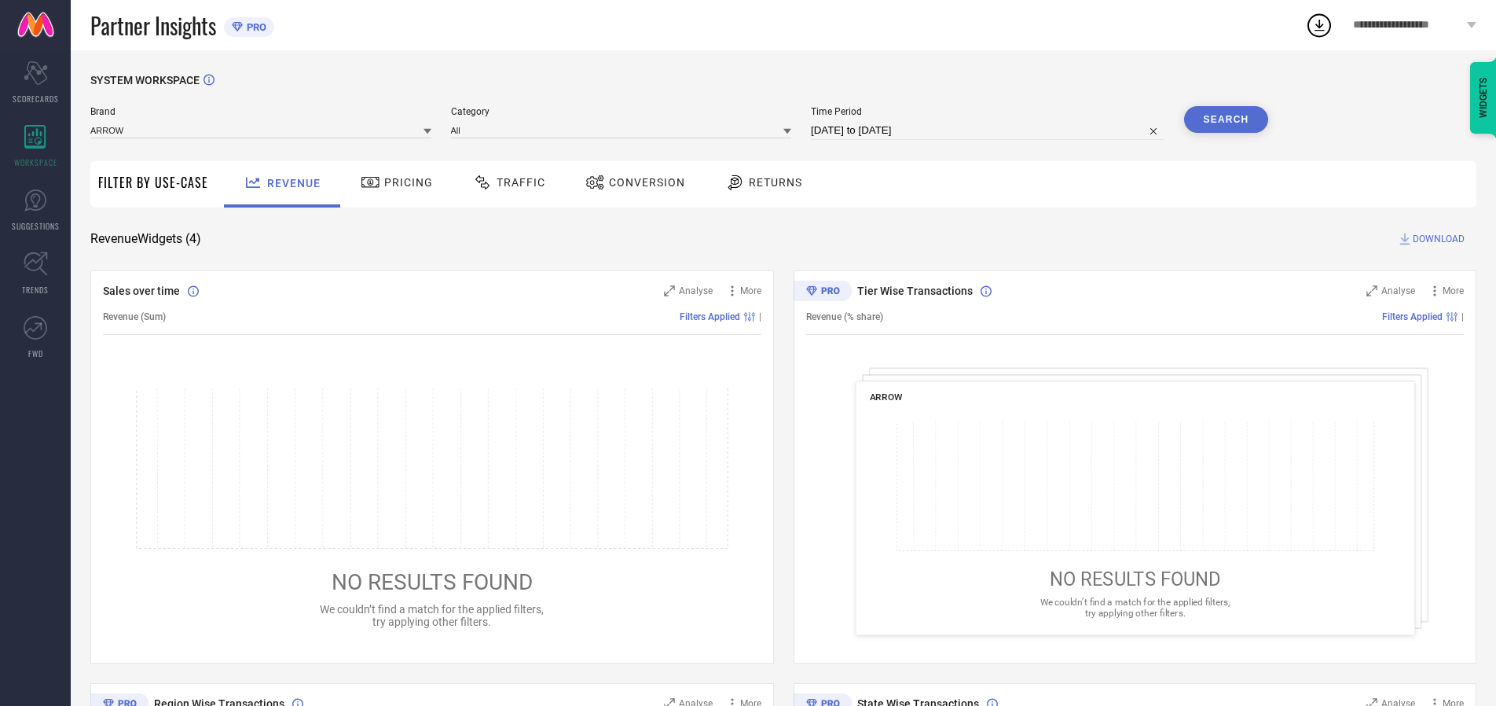
click at [505, 182] on span "Traffic" at bounding box center [521, 182] width 49 height 13
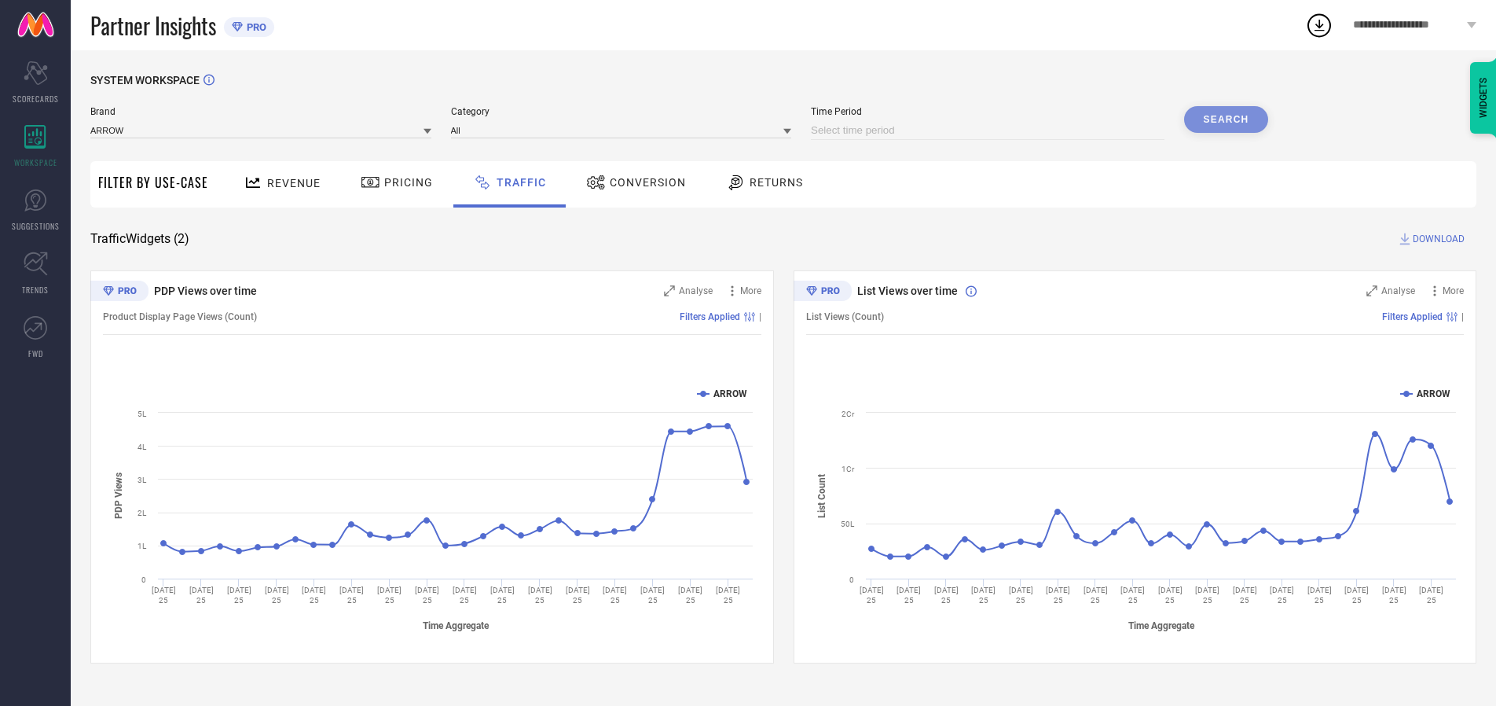
click at [990, 130] on input at bounding box center [988, 130] width 354 height 19
select select "8"
select select "2025"
select select "9"
select select "2025"
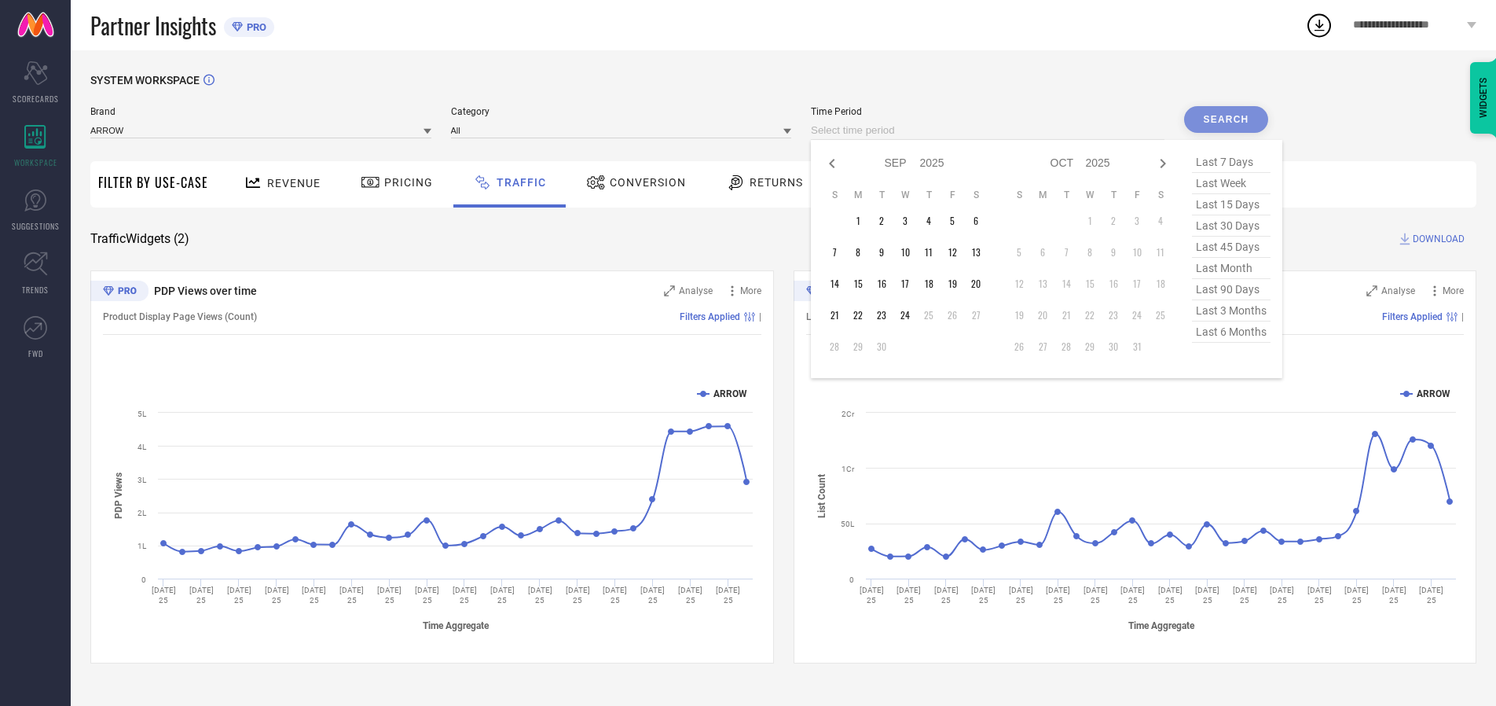
click at [910, 315] on td "24" at bounding box center [905, 315] width 24 height 24
type input "[DATE] to [DATE]"
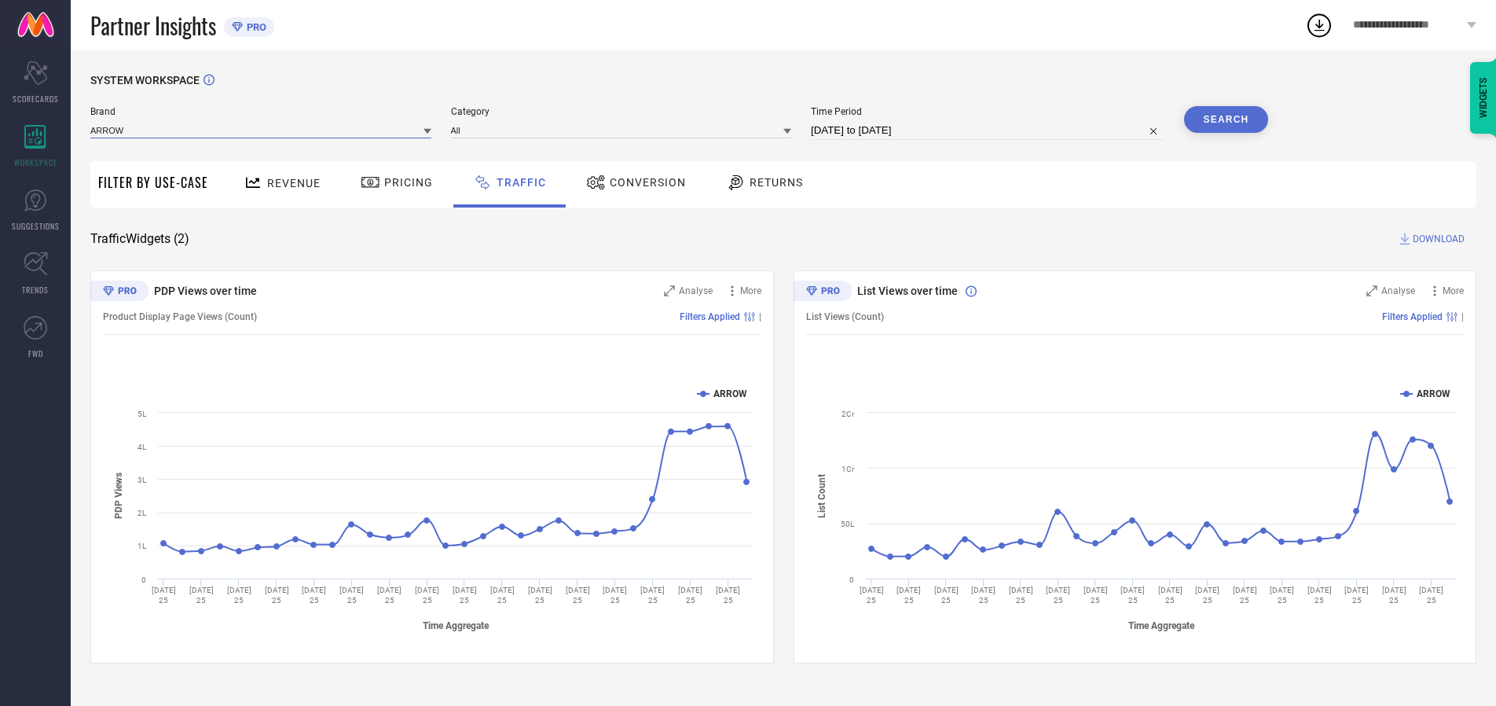
click at [262, 130] on input at bounding box center [260, 130] width 341 height 16
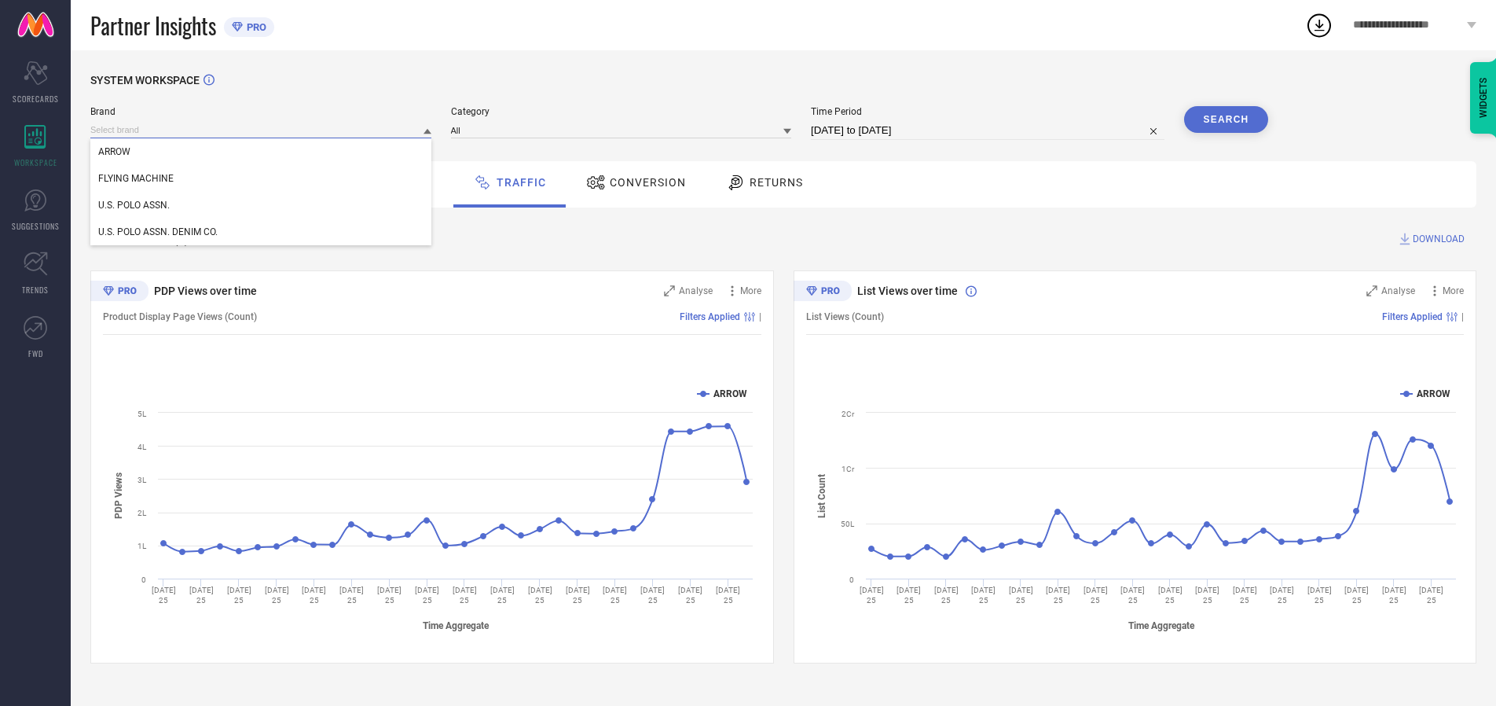
click at [262, 130] on input at bounding box center [260, 130] width 341 height 16
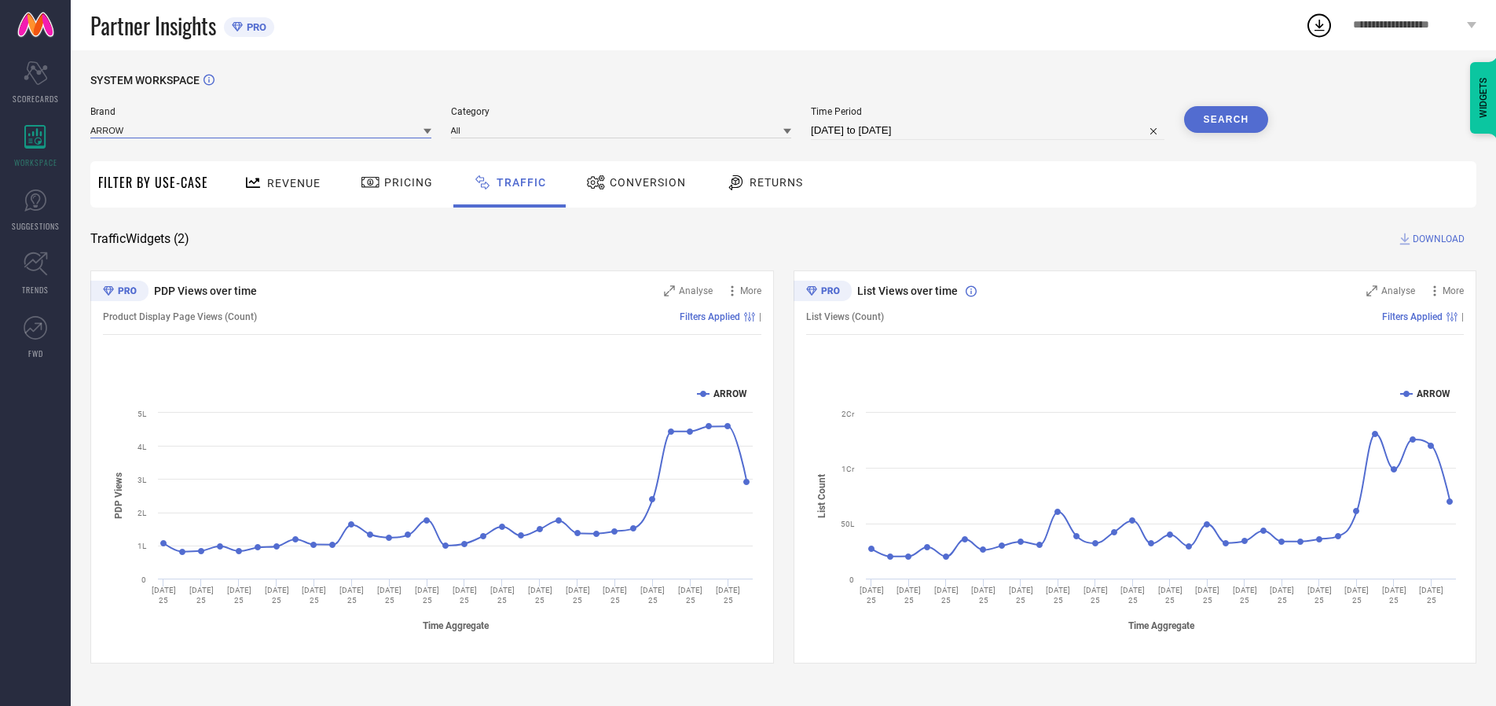
click at [262, 130] on input at bounding box center [260, 130] width 341 height 16
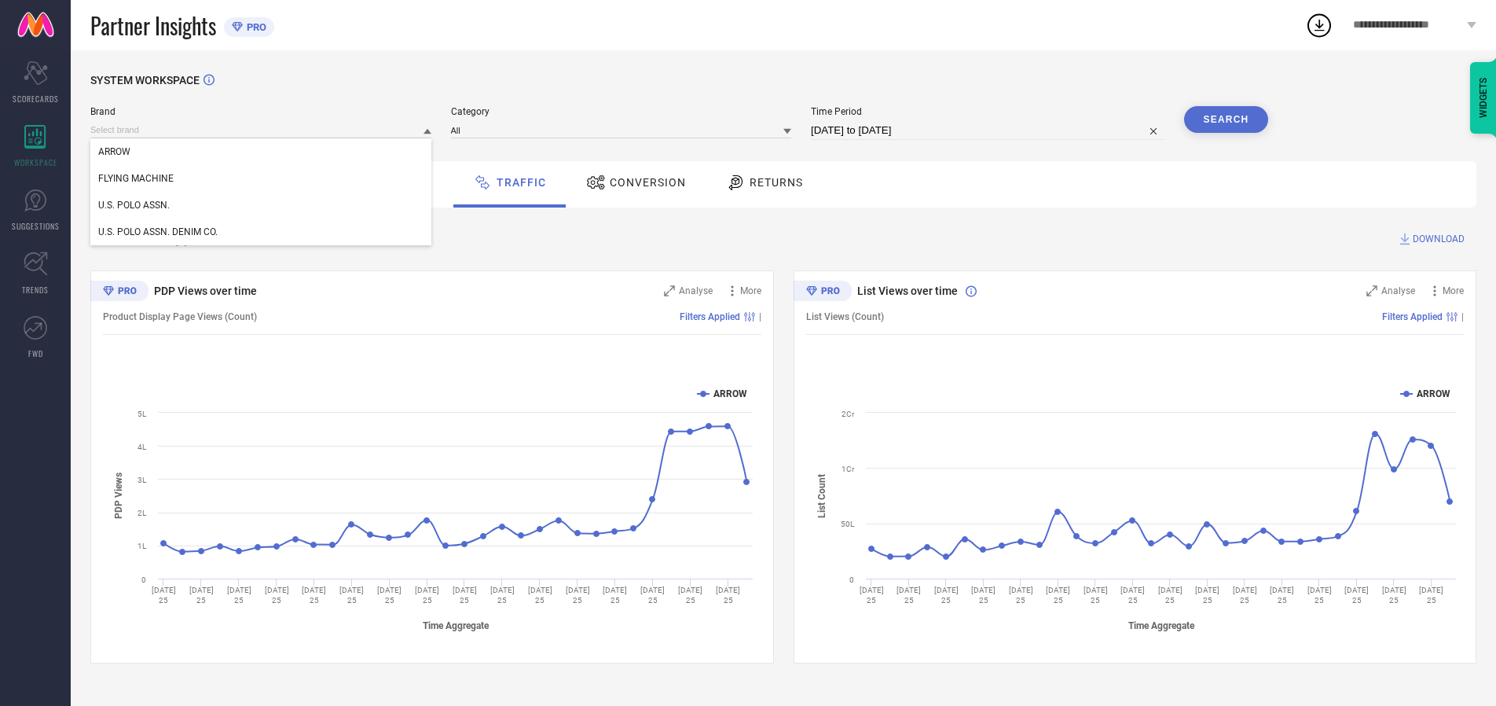
click at [262, 205] on div "U.S. POLO ASSN." at bounding box center [260, 205] width 341 height 27
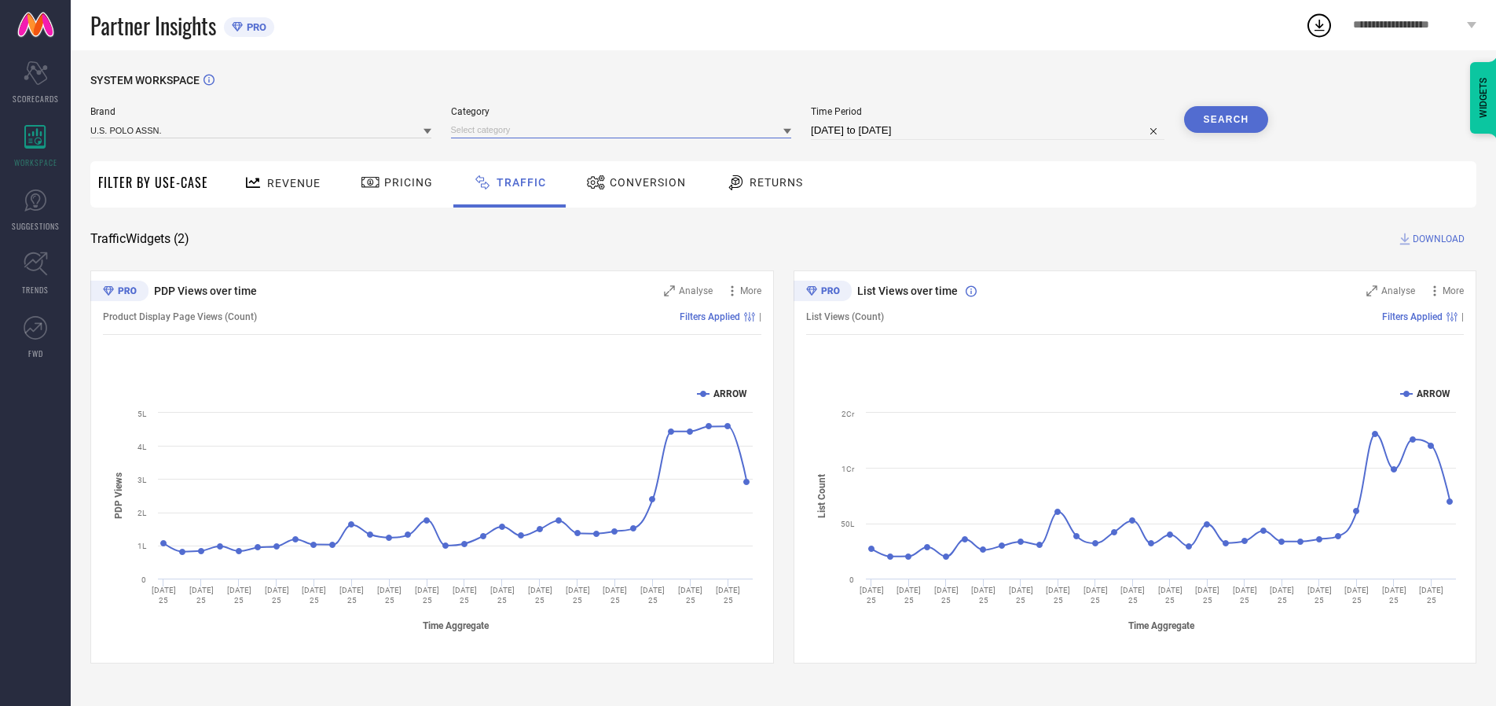
click at [625, 130] on input at bounding box center [621, 130] width 341 height 16
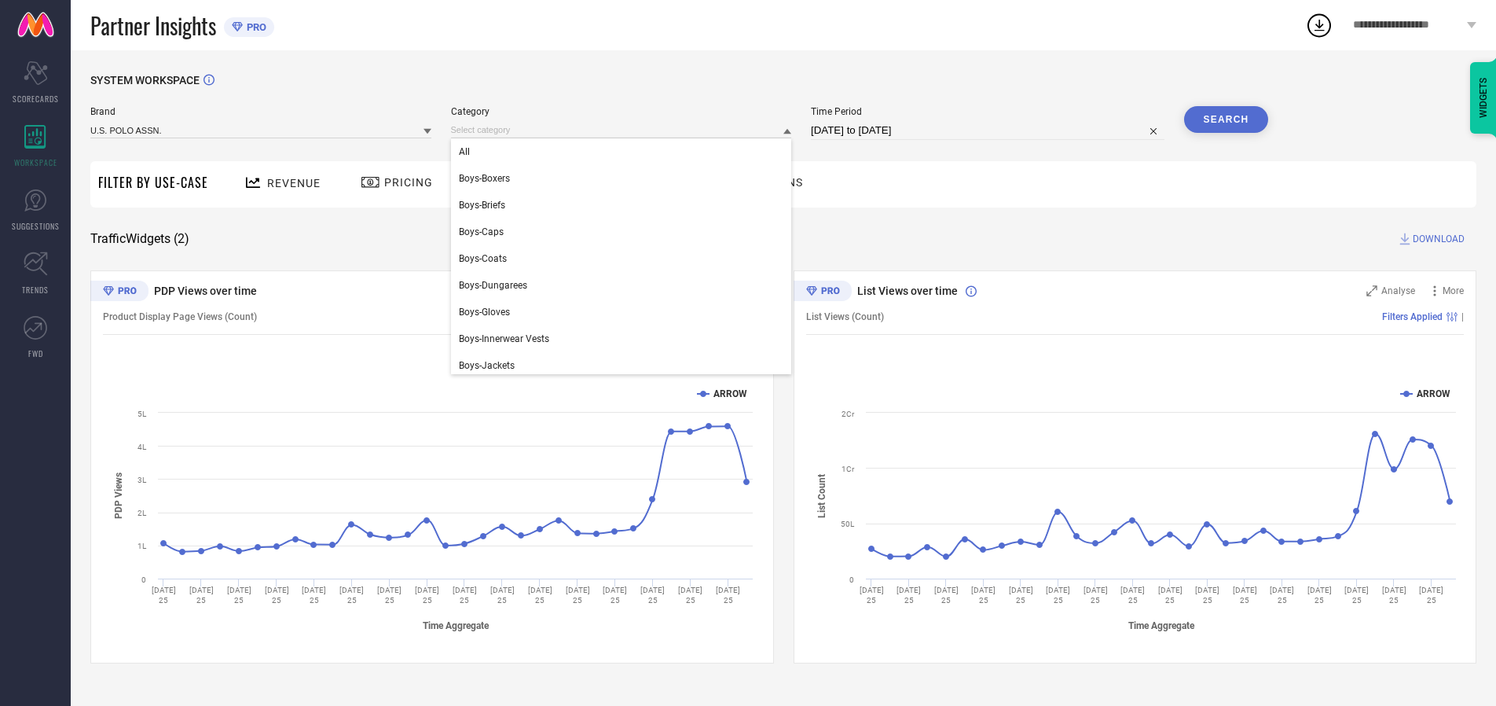
click at [625, 152] on div "All" at bounding box center [621, 151] width 341 height 27
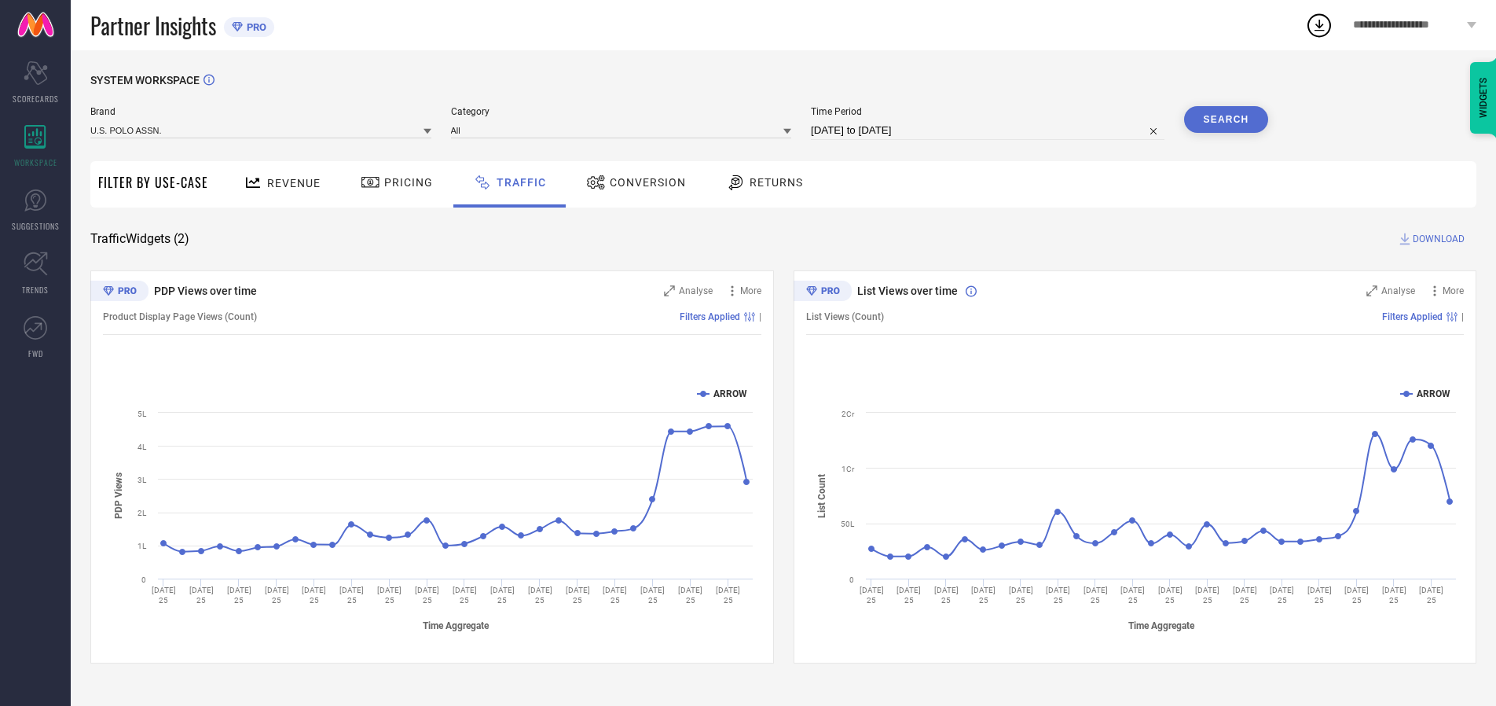
click at [1226, 119] on button "Search" at bounding box center [1226, 119] width 85 height 27
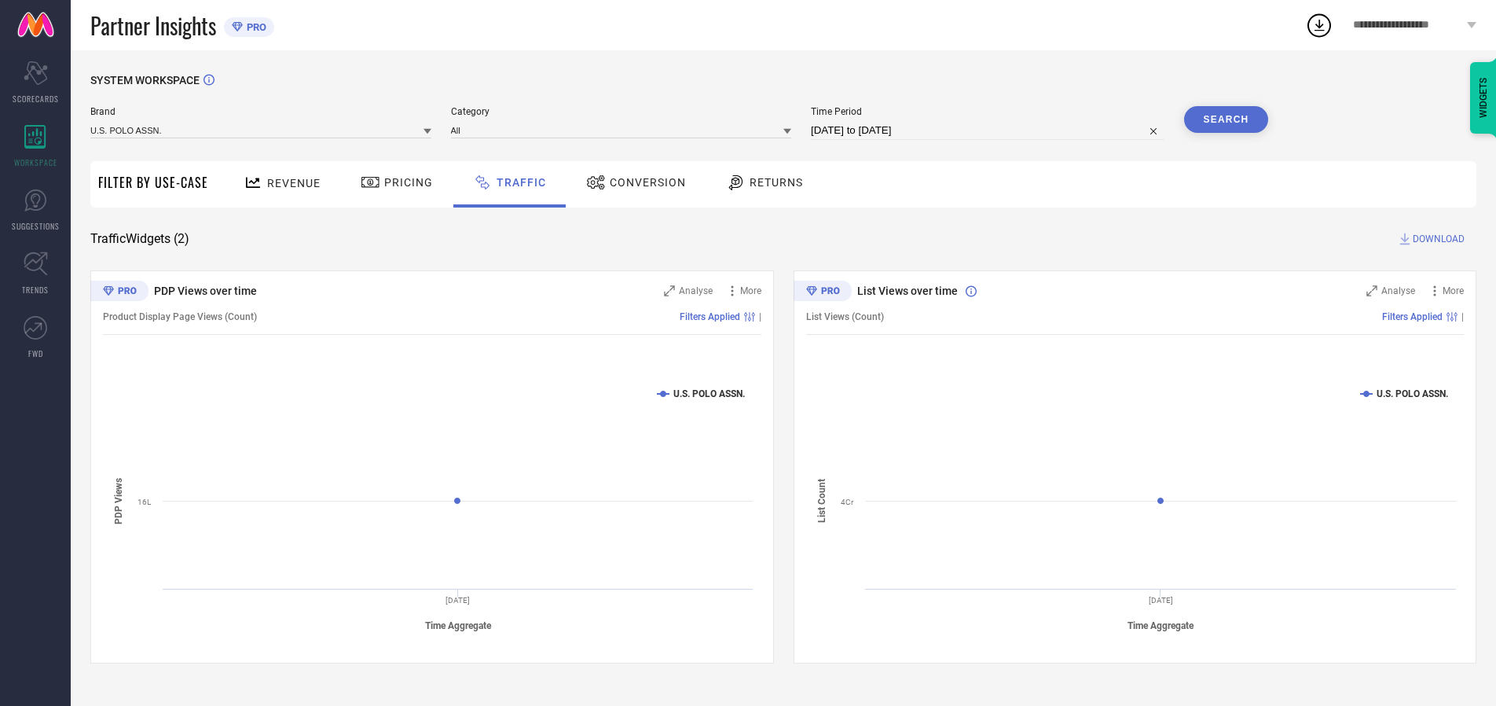
click at [1436, 239] on span "DOWNLOAD" at bounding box center [1439, 239] width 52 height 16
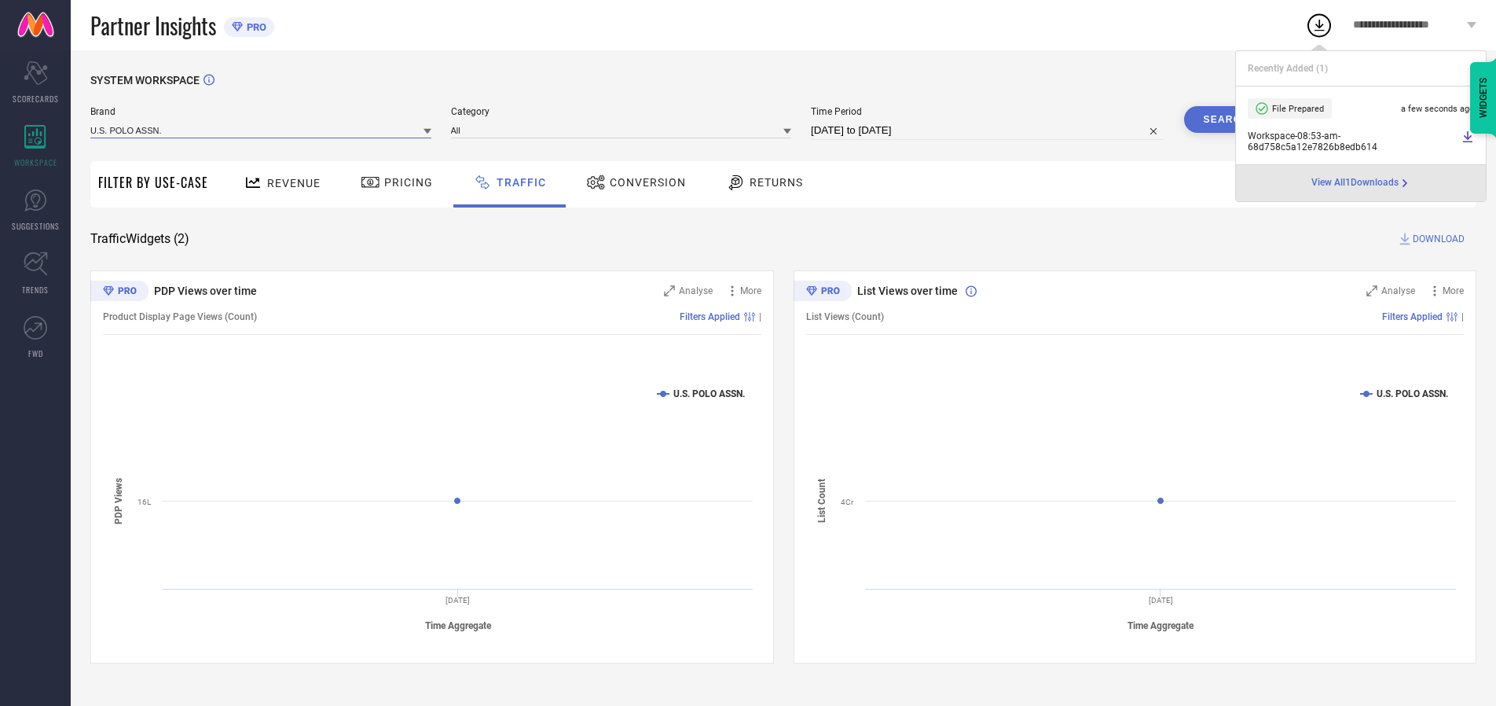
click at [262, 130] on input at bounding box center [260, 130] width 341 height 16
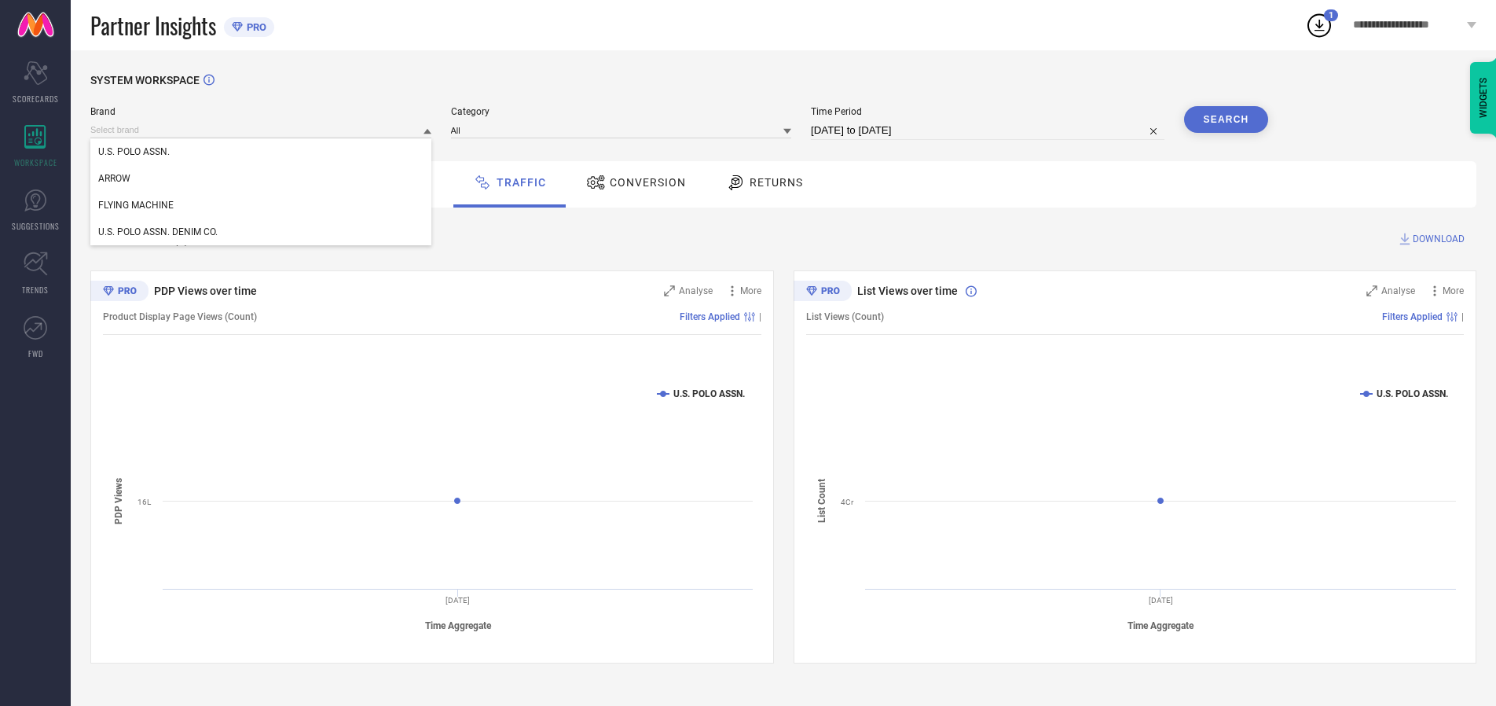
click at [262, 232] on div "U.S. POLO ASSN. DENIM CO." at bounding box center [260, 231] width 341 height 27
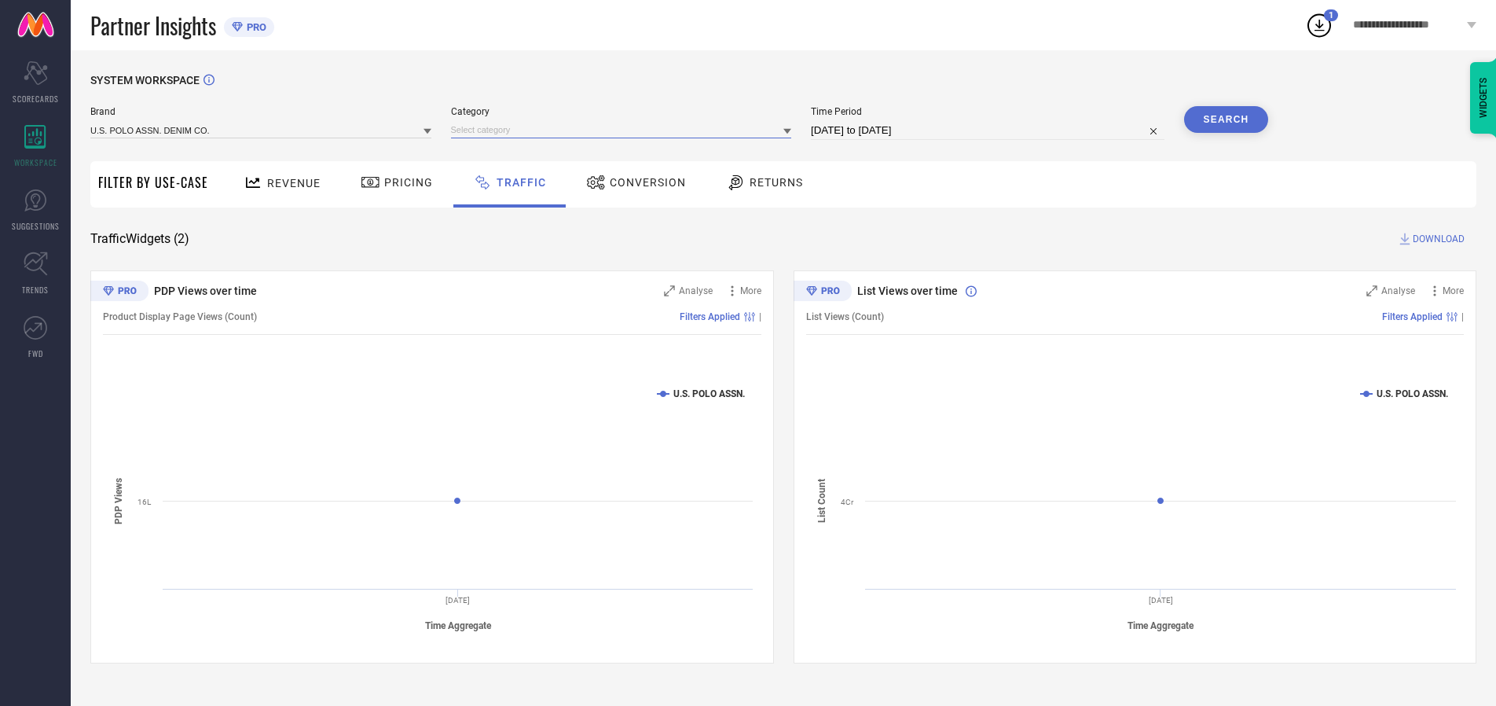
click at [625, 130] on input at bounding box center [621, 130] width 341 height 16
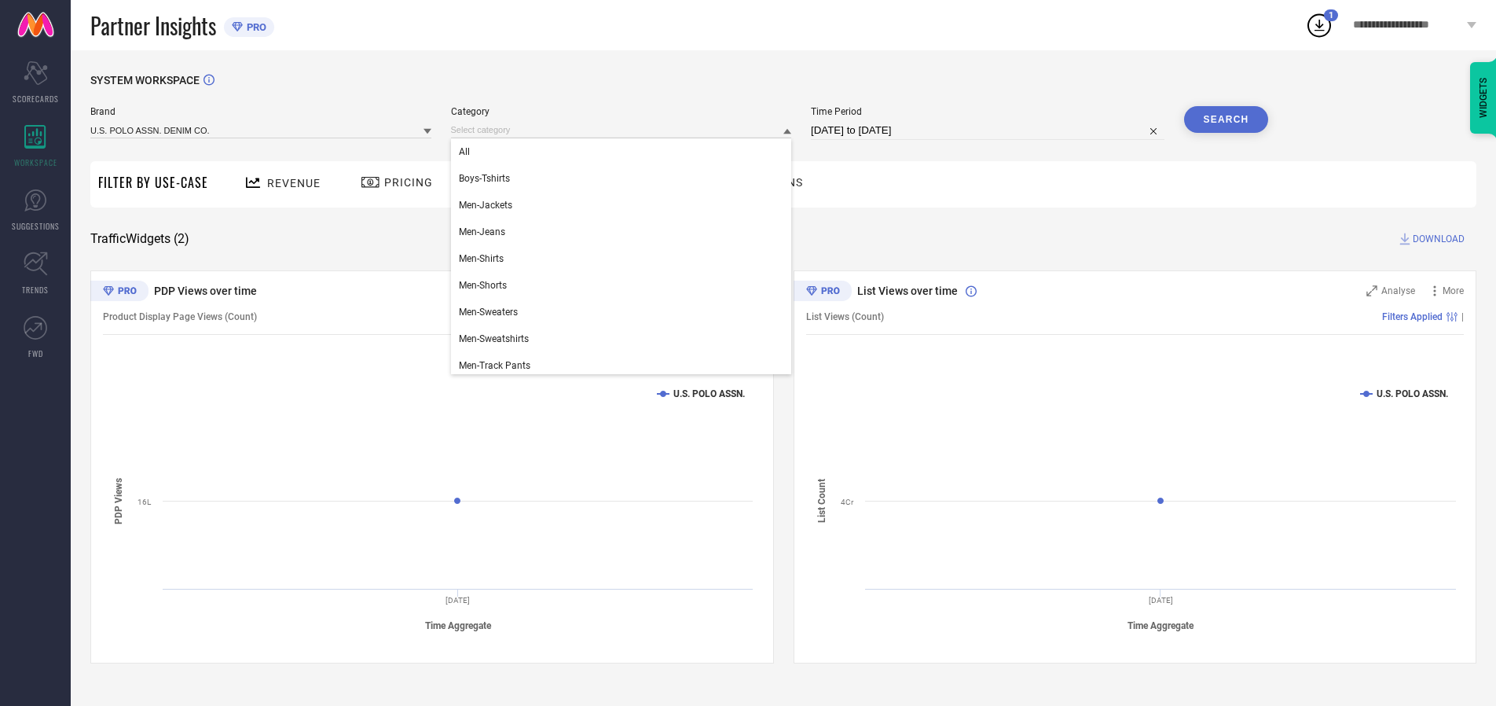
click at [625, 152] on div "All" at bounding box center [621, 151] width 341 height 27
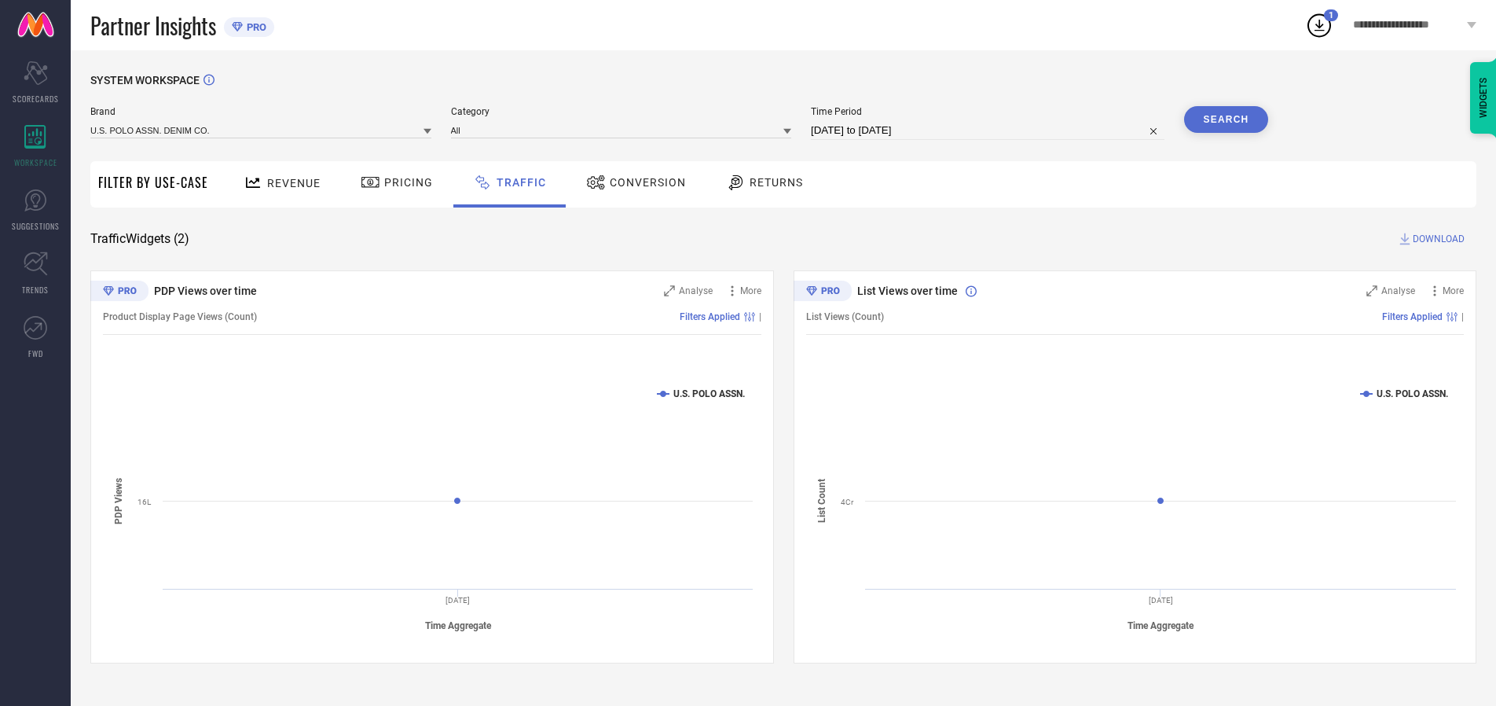
click at [1226, 119] on button "Search" at bounding box center [1226, 119] width 85 height 27
click at [1436, 239] on span "DOWNLOAD" at bounding box center [1439, 239] width 52 height 16
